Goal: Transaction & Acquisition: Book appointment/travel/reservation

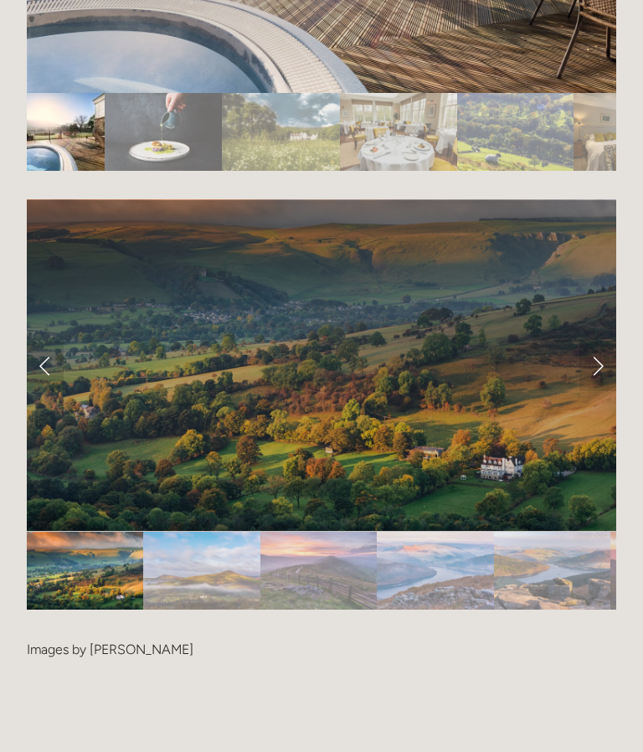
scroll to position [3189, 0]
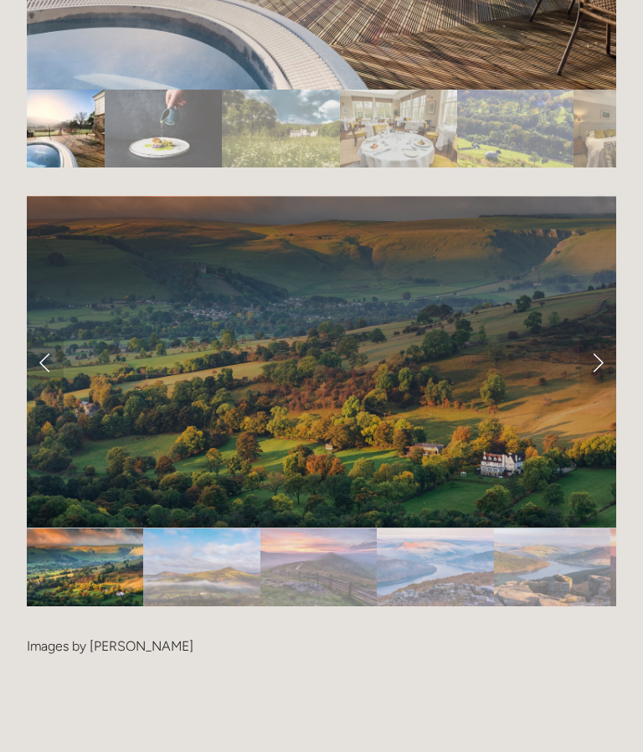
click at [594, 377] on link "Next Slide" at bounding box center [598, 363] width 37 height 50
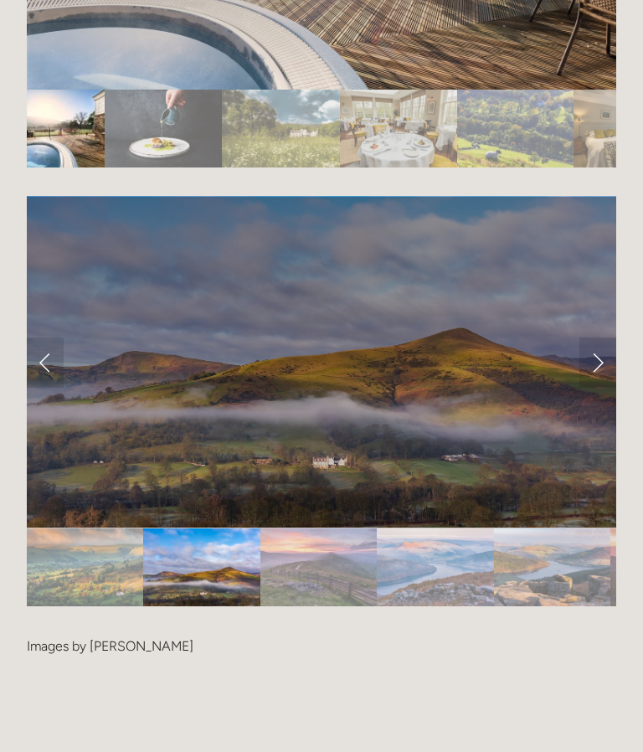
click at [596, 385] on link "Next Slide" at bounding box center [598, 363] width 37 height 50
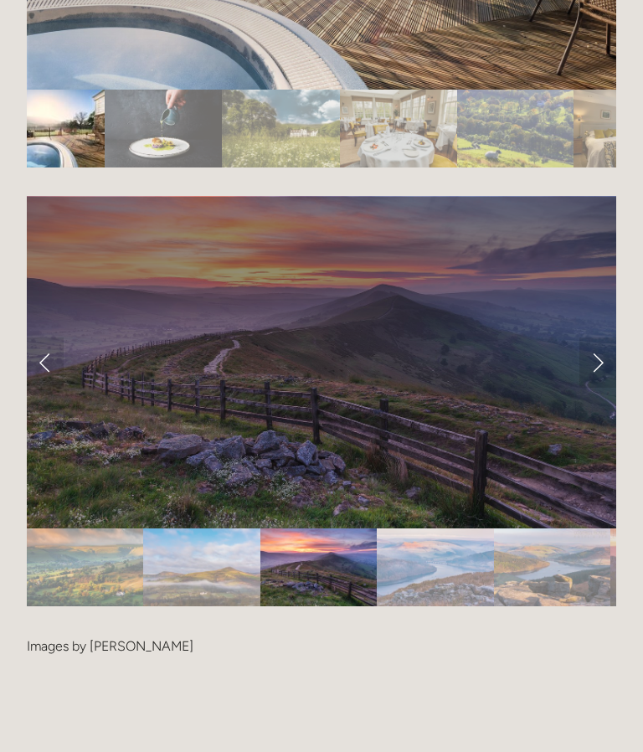
click at [596, 384] on link "Next Slide" at bounding box center [598, 363] width 37 height 50
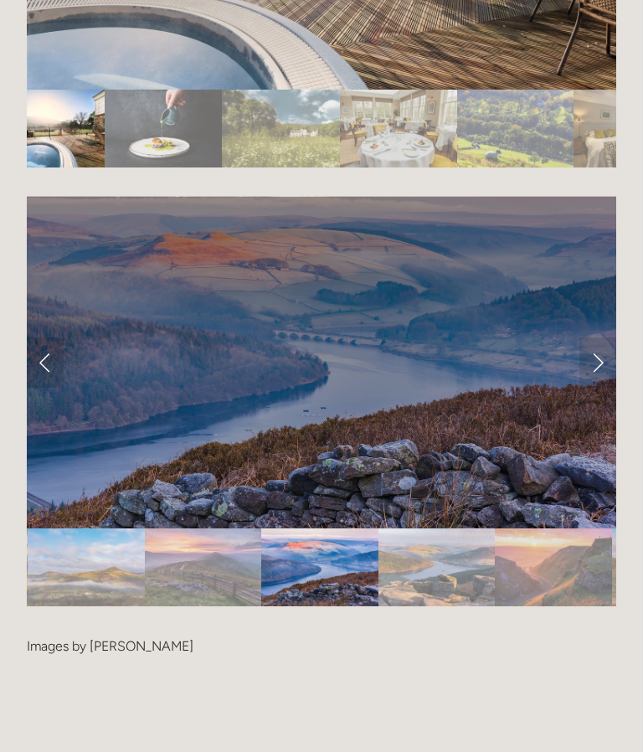
click at [596, 388] on link "Next Slide" at bounding box center [598, 363] width 37 height 50
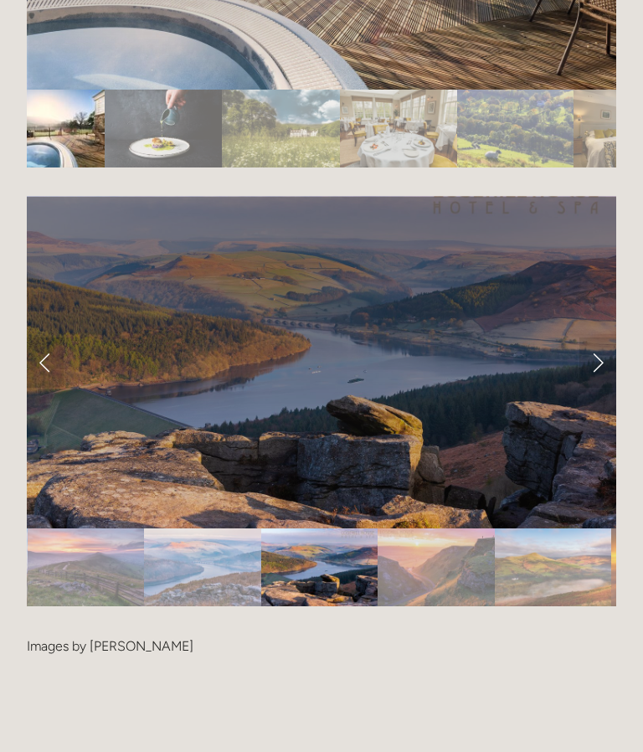
click at [598, 384] on link "Next Slide" at bounding box center [598, 363] width 37 height 50
click at [586, 377] on link "Next Slide" at bounding box center [598, 363] width 37 height 50
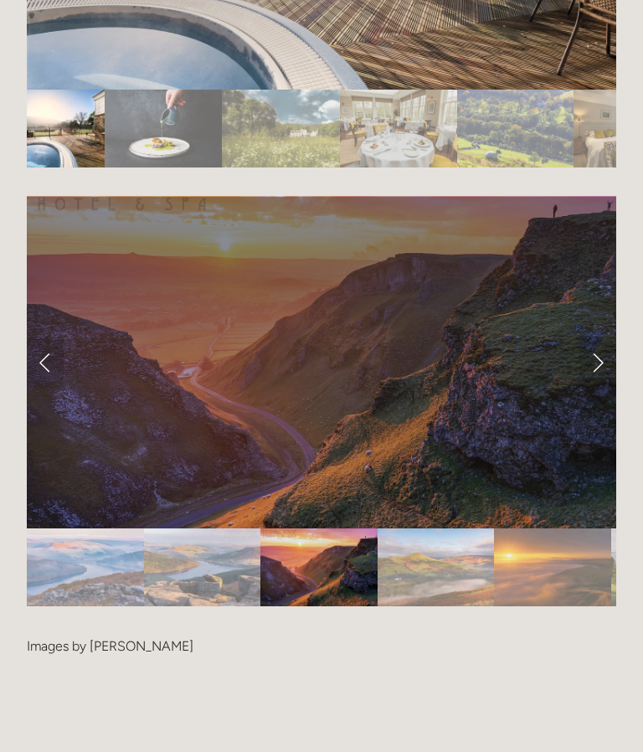
click at [588, 381] on link "Next Slide" at bounding box center [598, 363] width 37 height 50
click at [596, 370] on link "Next Slide" at bounding box center [598, 363] width 37 height 50
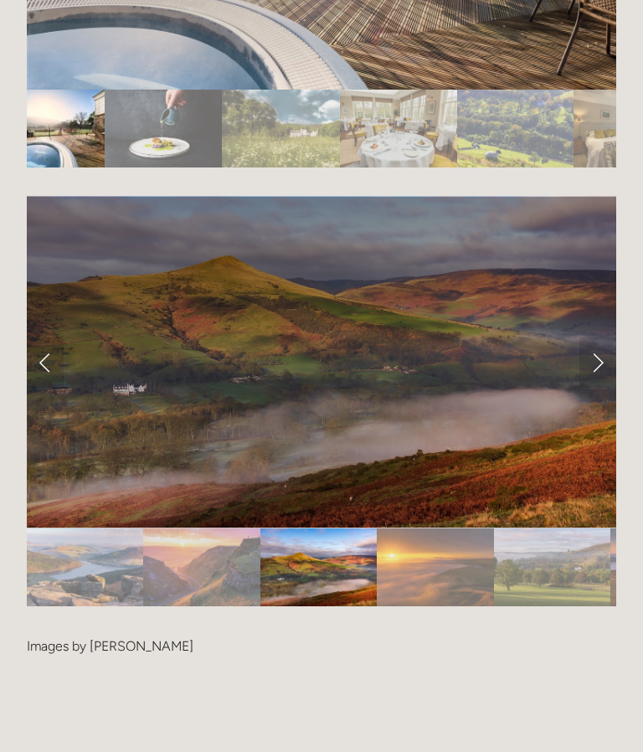
click at [589, 377] on link "Next Slide" at bounding box center [598, 363] width 37 height 50
click at [600, 374] on link "Next Slide" at bounding box center [598, 363] width 37 height 50
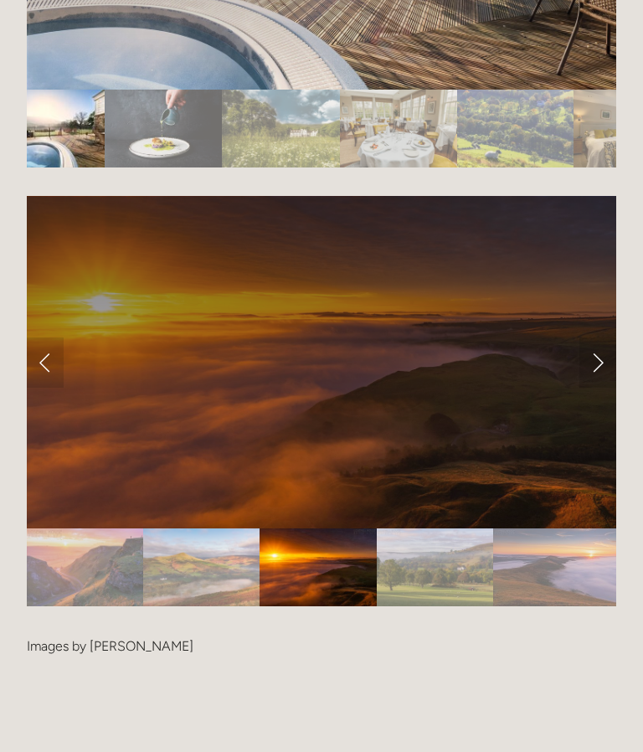
click at [600, 376] on link "Next Slide" at bounding box center [598, 363] width 37 height 50
click at [598, 372] on link "Next Slide" at bounding box center [598, 363] width 37 height 50
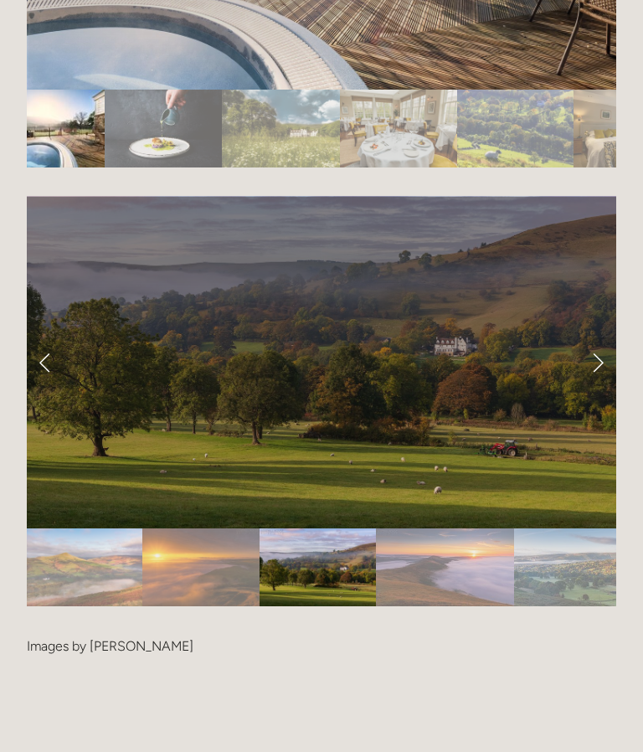
click at [598, 377] on link "Next Slide" at bounding box center [598, 363] width 37 height 50
click at [604, 373] on link "Next Slide" at bounding box center [598, 363] width 37 height 50
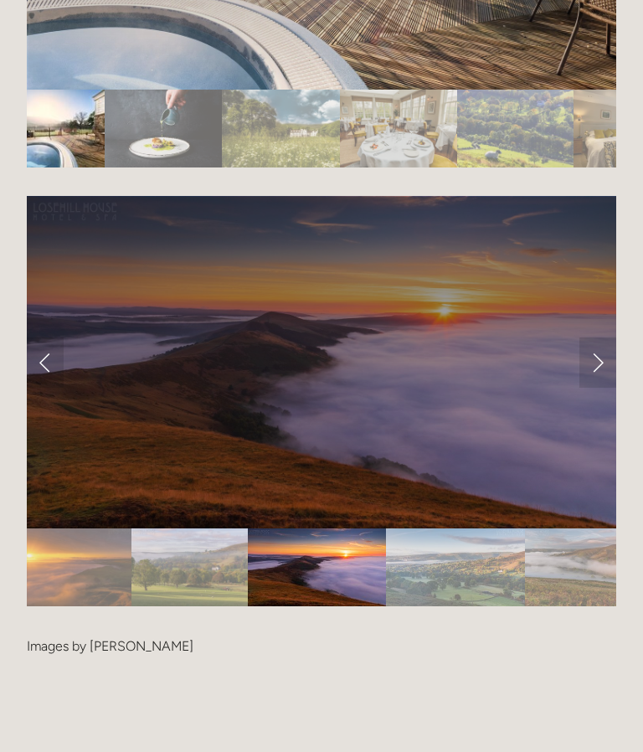
click at [50, 373] on link "Previous Slide" at bounding box center [45, 363] width 37 height 50
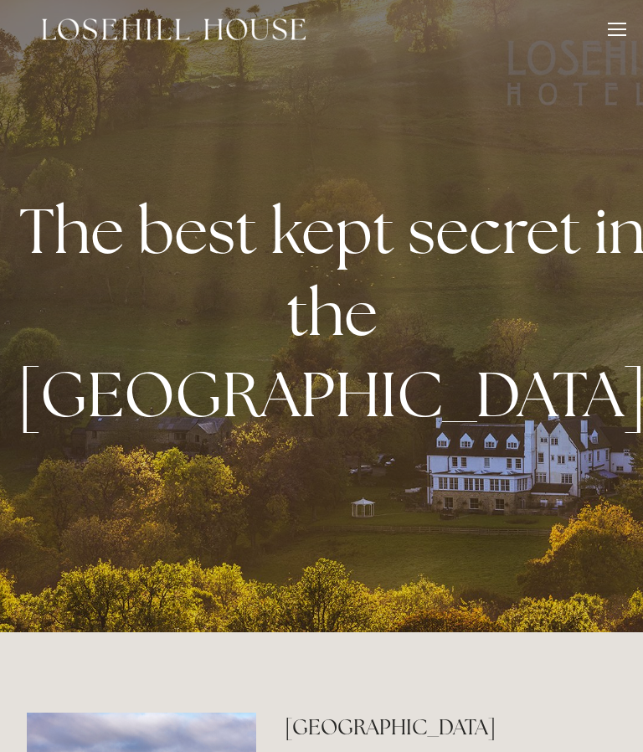
scroll to position [0, 0]
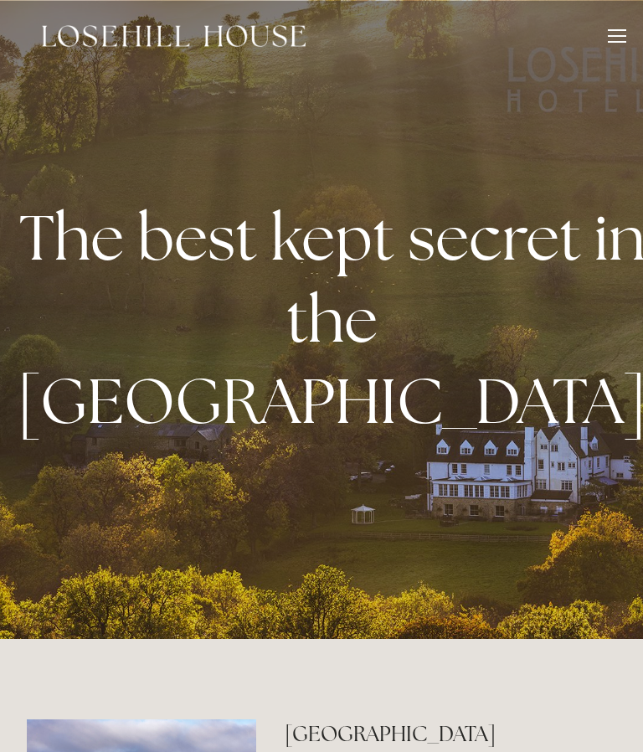
click at [613, 30] on div at bounding box center [617, 30] width 18 height 2
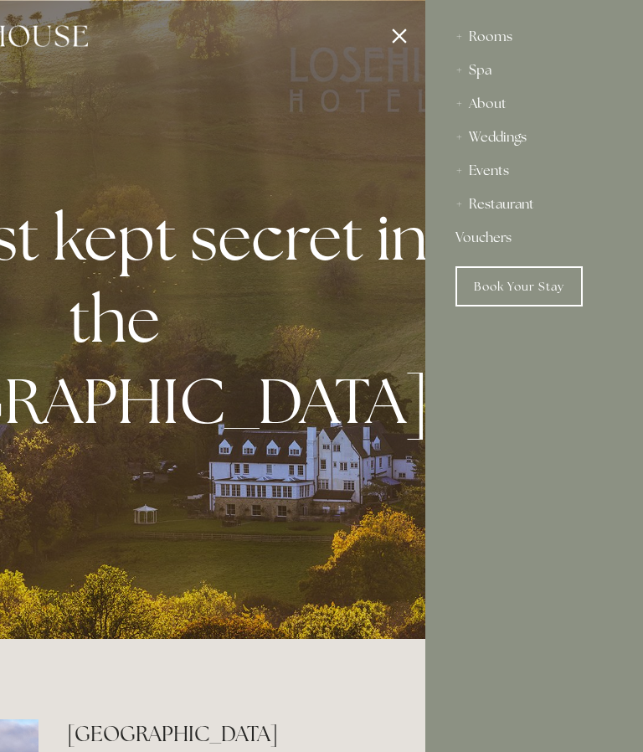
click at [499, 36] on div "Rooms" at bounding box center [534, 37] width 157 height 34
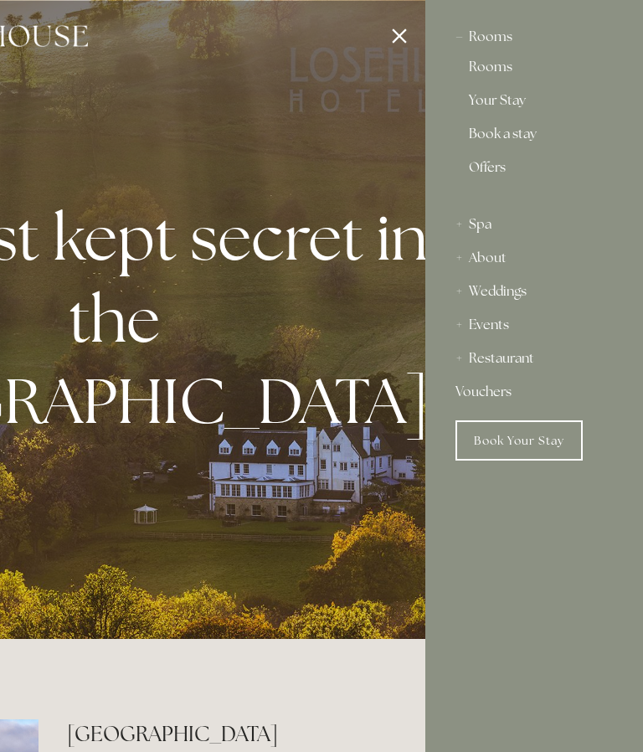
click at [505, 70] on link "Rooms" at bounding box center [534, 70] width 131 height 20
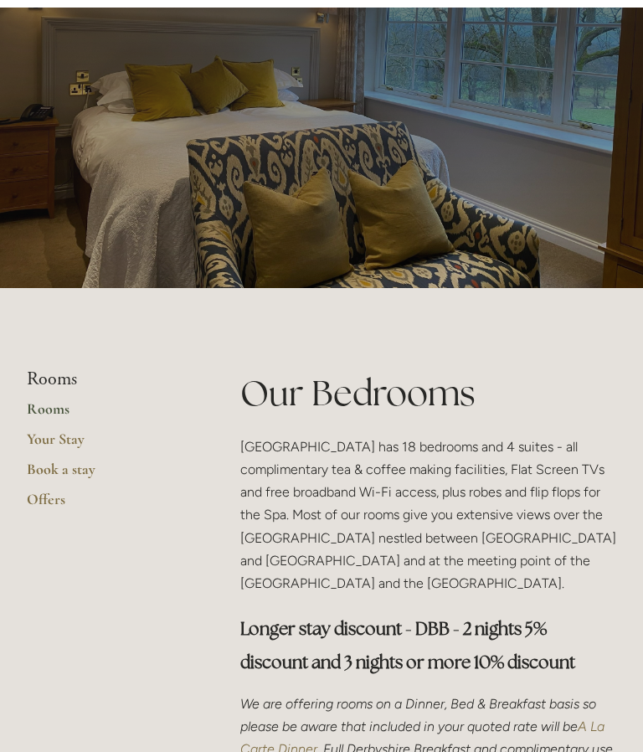
scroll to position [63, 0]
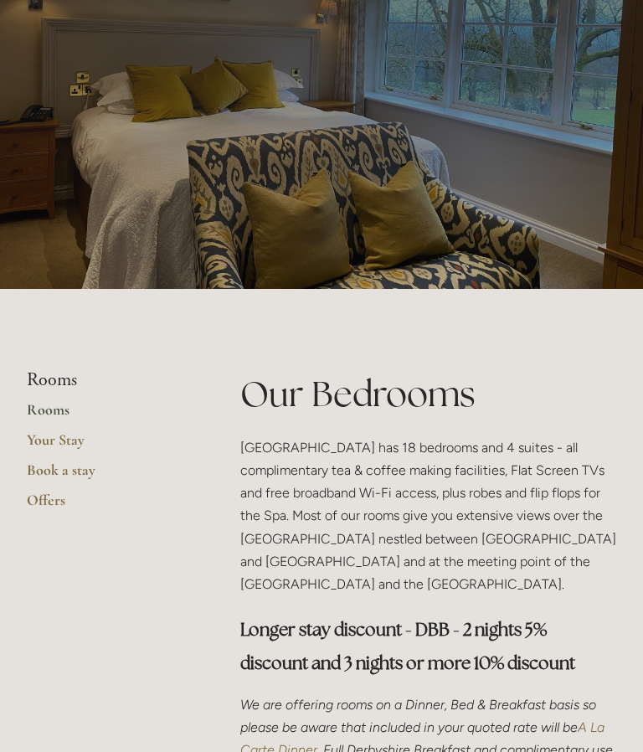
click at [73, 472] on link "Book a stay" at bounding box center [107, 476] width 160 height 30
